Goal: Task Accomplishment & Management: Manage account settings

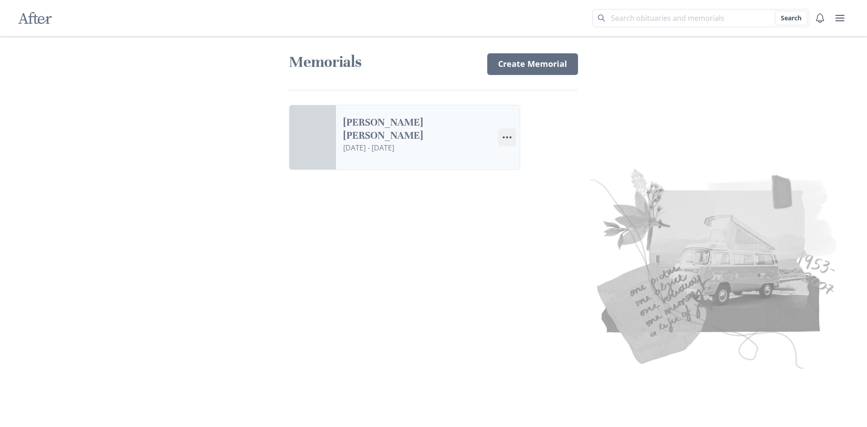
click at [509, 139] on icon "Menu" at bounding box center [506, 137] width 11 height 11
click at [412, 179] on img at bounding box center [628, 266] width 433 height 213
drag, startPoint x: 508, startPoint y: 64, endPoint x: 504, endPoint y: 70, distance: 6.8
click at [508, 65] on link "Create Memorial" at bounding box center [532, 64] width 91 height 22
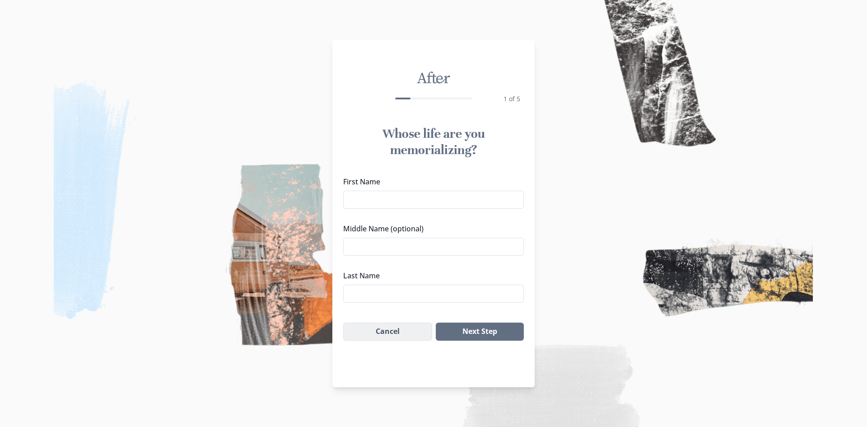
click at [377, 327] on button "Cancel" at bounding box center [387, 331] width 89 height 18
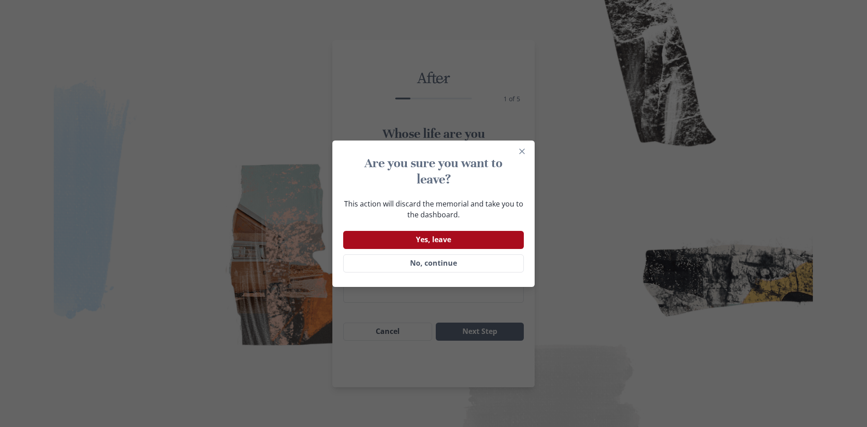
click at [427, 239] on button "Yes, leave" at bounding box center [433, 240] width 181 height 18
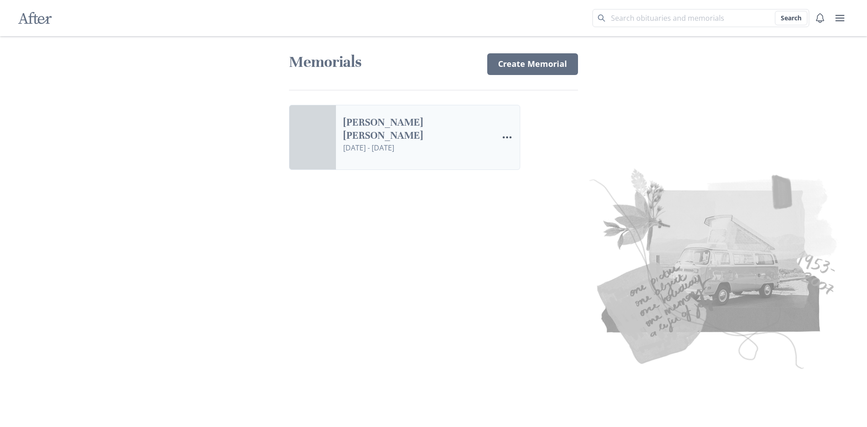
click at [375, 142] on link "[PERSON_NAME] [PERSON_NAME]" at bounding box center [417, 129] width 148 height 26
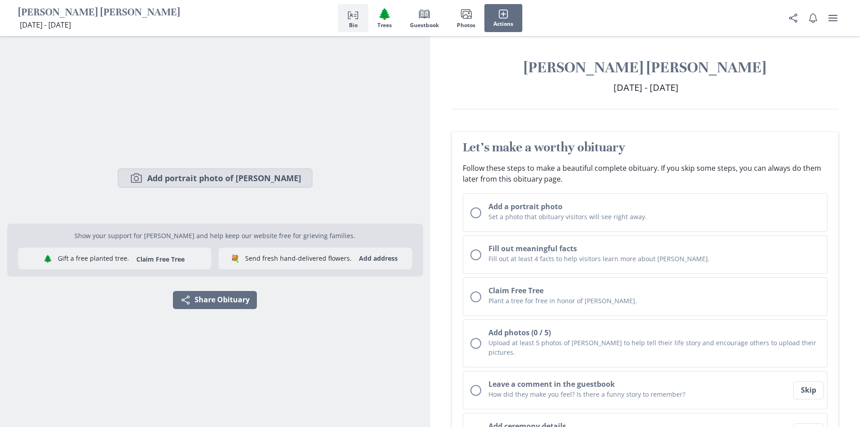
click at [144, 177] on icon "Camera" at bounding box center [136, 178] width 14 height 14
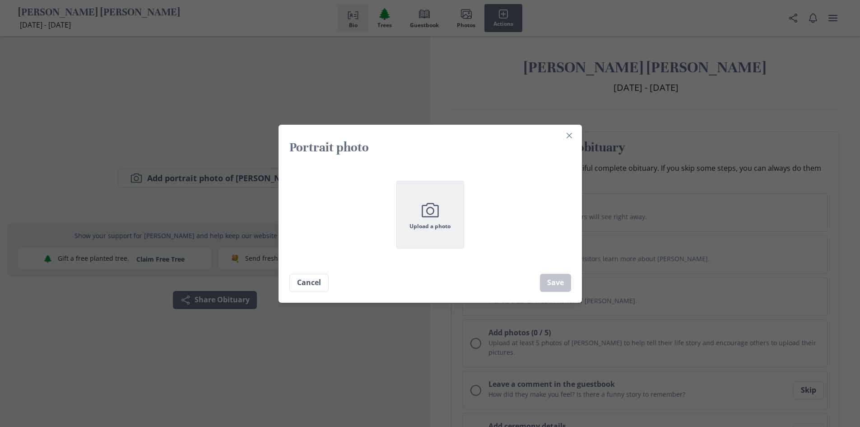
click at [434, 215] on icon "Camera" at bounding box center [430, 210] width 23 height 23
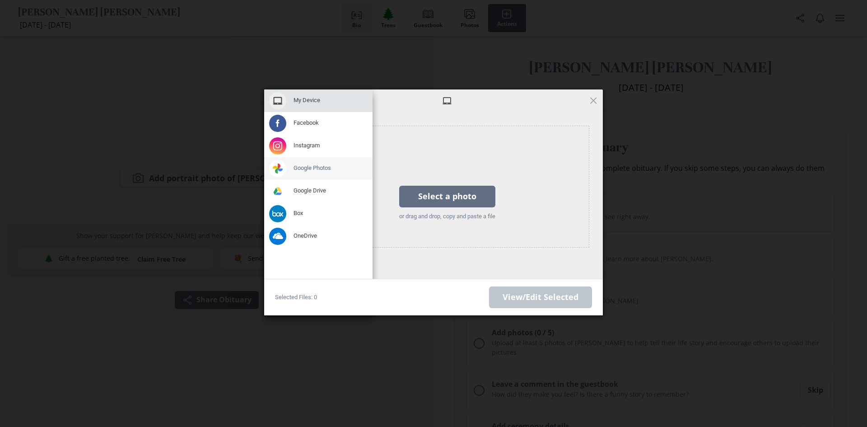
click at [310, 168] on span "Google Photos" at bounding box center [311, 168] width 37 height 8
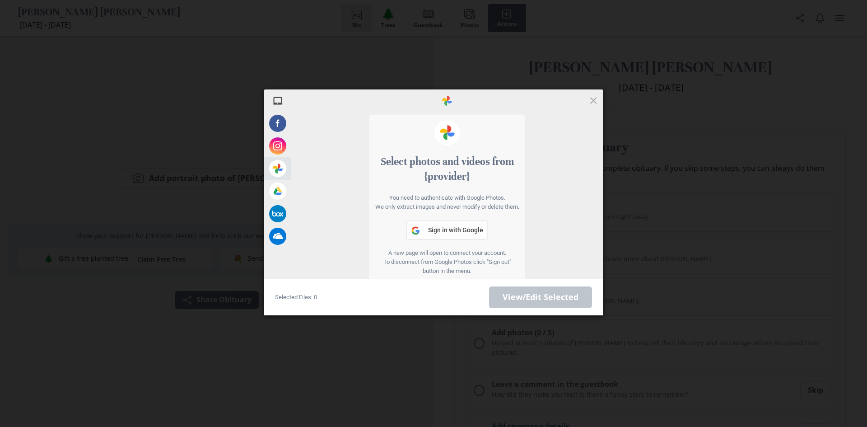
click at [442, 233] on span "Sign in with Google" at bounding box center [455, 229] width 55 height 7
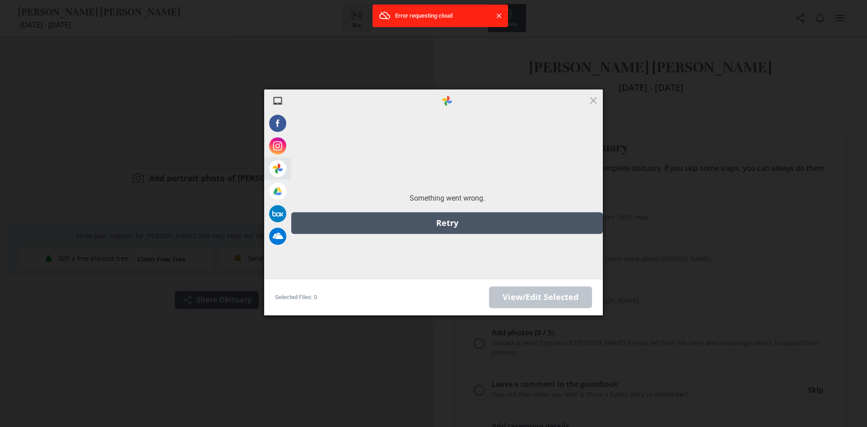
click at [438, 219] on div "Retry" at bounding box center [446, 223] width 311 height 22
click at [441, 223] on div "Retry" at bounding box center [446, 223] width 311 height 22
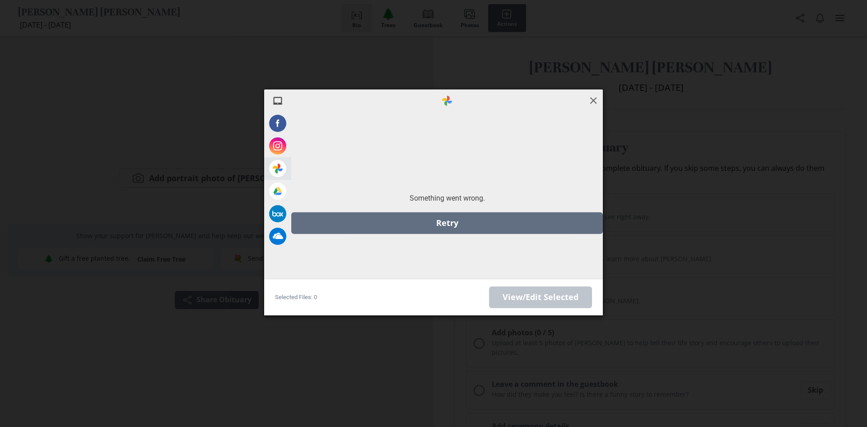
drag, startPoint x: 594, startPoint y: 97, endPoint x: 433, endPoint y: 102, distance: 160.7
click at [593, 97] on span at bounding box center [593, 100] width 10 height 10
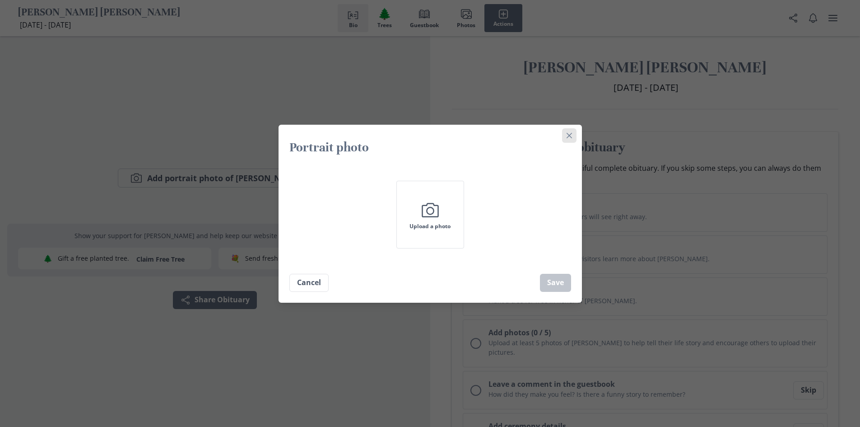
click at [572, 133] on icon "Close" at bounding box center [568, 135] width 5 height 5
